Goal: Find specific page/section: Find specific page/section

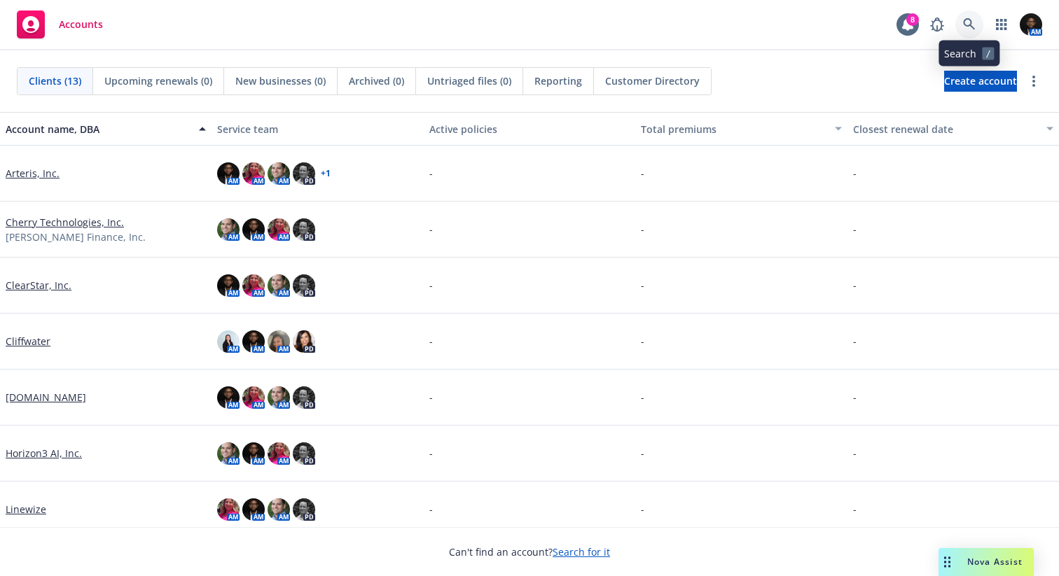
click at [977, 23] on link at bounding box center [969, 25] width 28 height 28
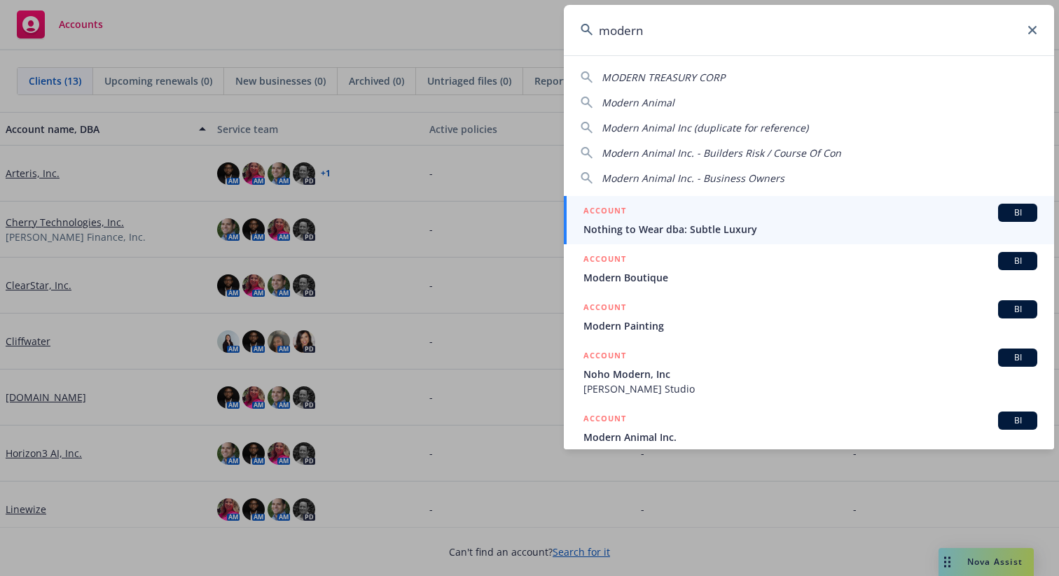
click at [683, 36] on input "modern" at bounding box center [809, 30] width 490 height 50
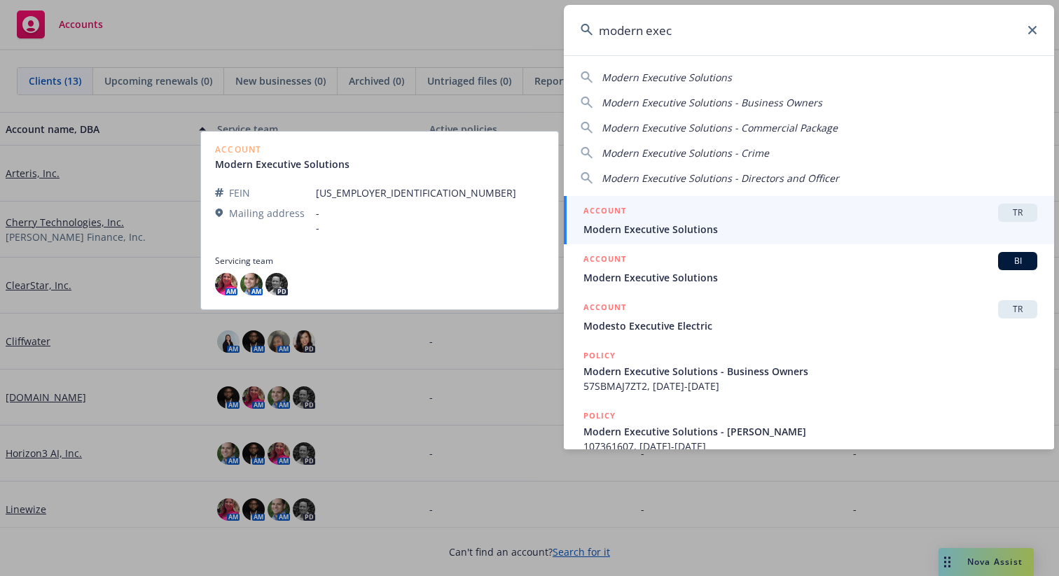
type input "modern exec"
click at [693, 222] on span "Modern Executive Solutions" at bounding box center [810, 229] width 454 height 15
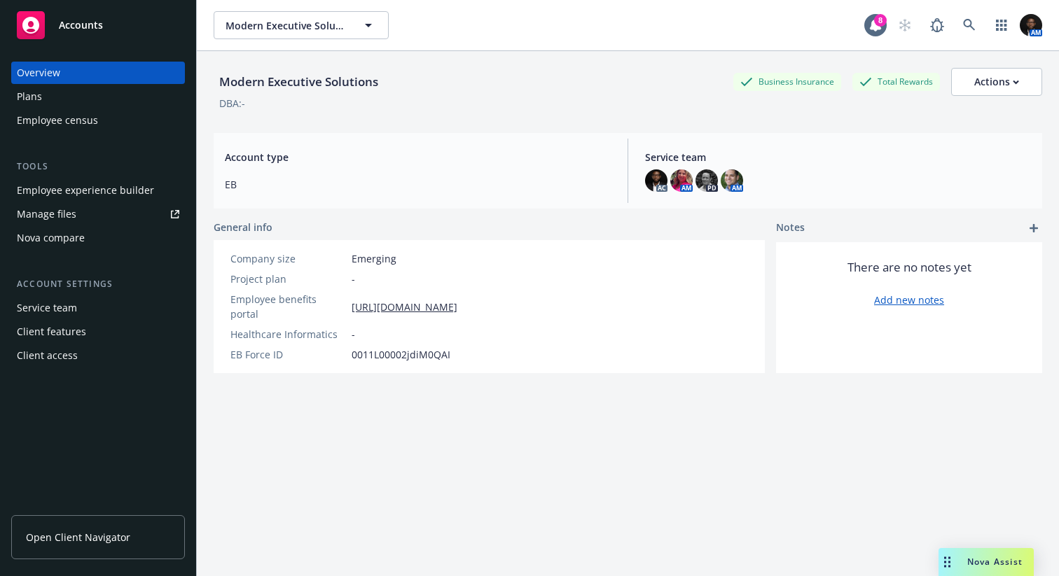
click at [61, 356] on div "Client access" at bounding box center [47, 355] width 61 height 22
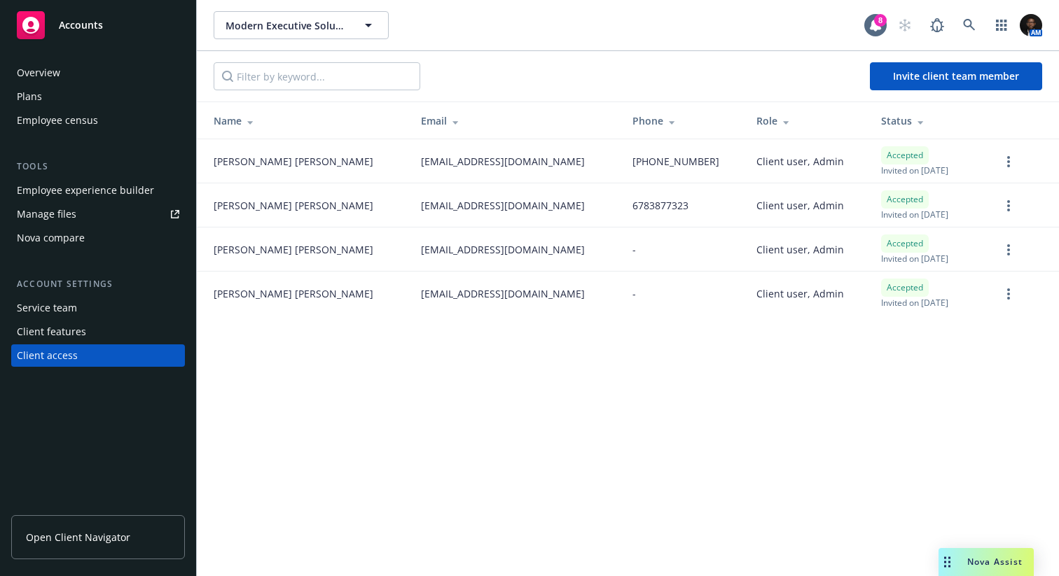
click at [78, 70] on div "Overview" at bounding box center [98, 73] width 162 height 22
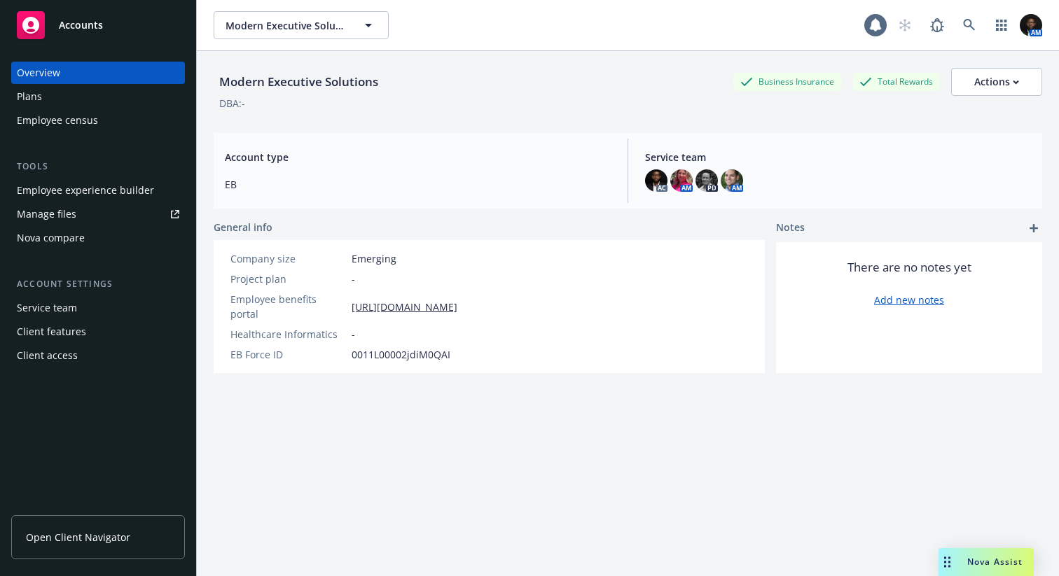
click at [91, 542] on span "Open Client Navigator" at bounding box center [78, 537] width 104 height 15
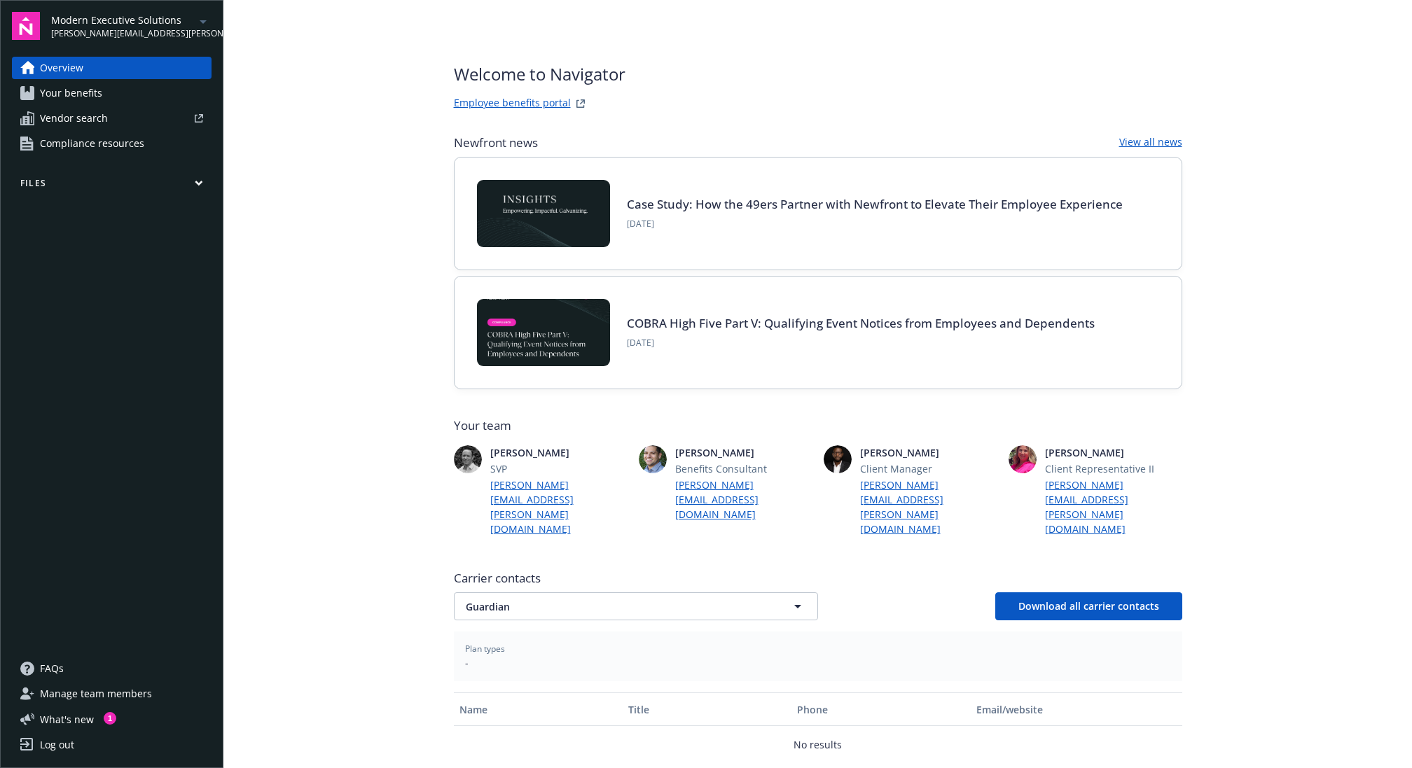
click at [535, 102] on link "Employee benefits portal" at bounding box center [512, 103] width 117 height 17
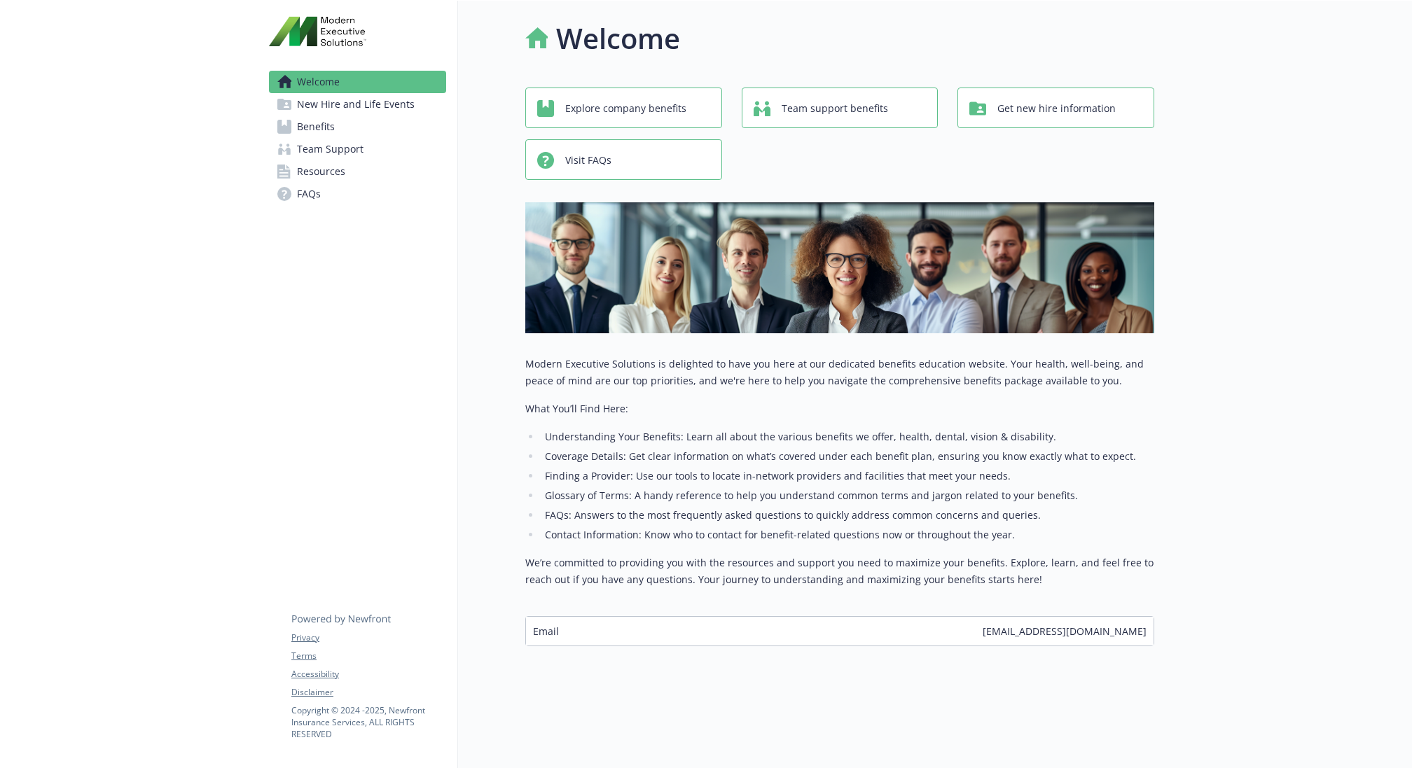
click at [330, 123] on span "Benefits" at bounding box center [316, 127] width 38 height 22
